Goal: Information Seeking & Learning: Understand process/instructions

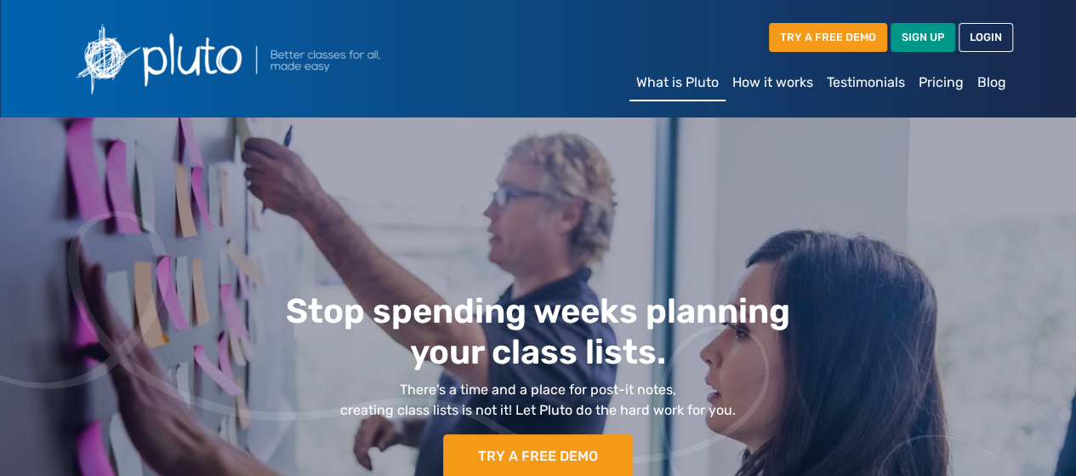
click at [784, 79] on link "How it works" at bounding box center [773, 83] width 94 height 34
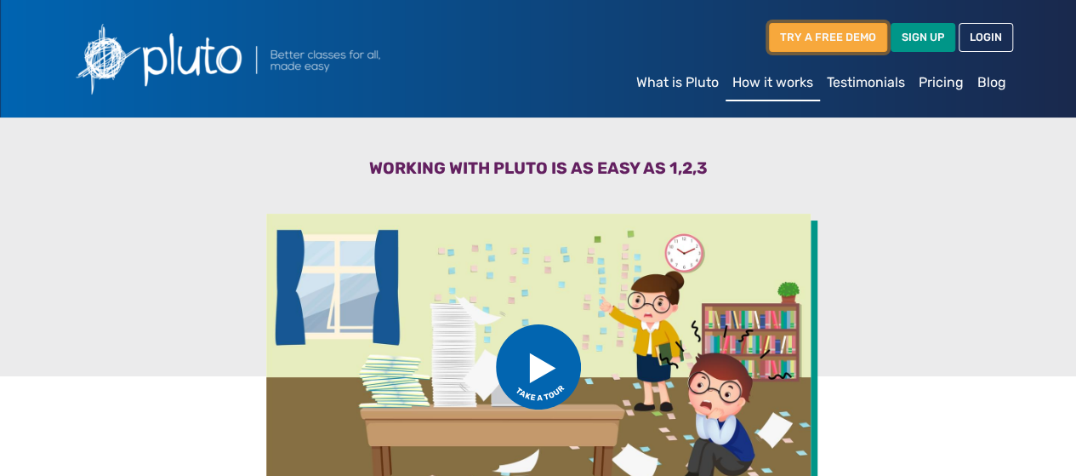
click at [847, 42] on link "TRY A FREE DEMO" at bounding box center [828, 37] width 118 height 28
